Goal: Transaction & Acquisition: Purchase product/service

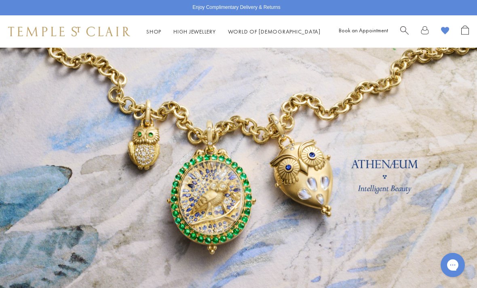
click at [386, 165] on link at bounding box center [238, 179] width 477 height 263
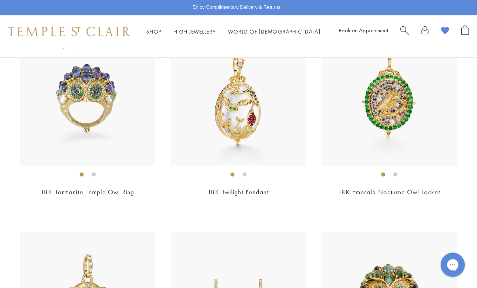
scroll to position [224, 0]
click at [396, 124] on img at bounding box center [389, 98] width 135 height 135
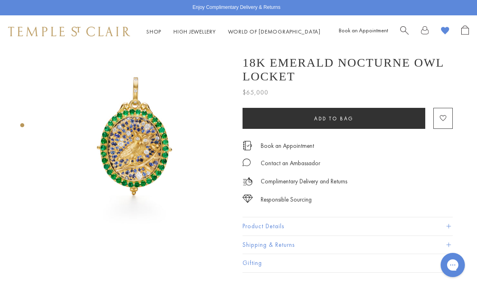
click at [87, 34] on img at bounding box center [69, 32] width 122 height 10
